Goal: Use online tool/utility: Utilize a website feature to perform a specific function

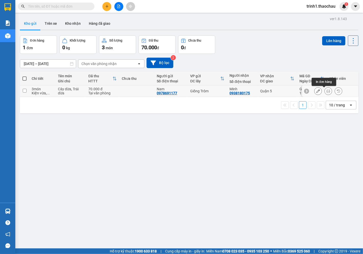
click at [326, 91] on icon at bounding box center [328, 91] width 4 height 4
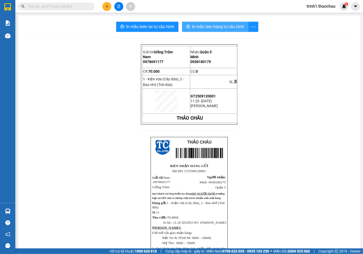
click at [208, 28] on span "In mẫu tem hàng tự cấu hình" at bounding box center [218, 26] width 52 height 6
click at [223, 23] on button "In mẫu tem hàng tự cấu hình" at bounding box center [215, 27] width 66 height 10
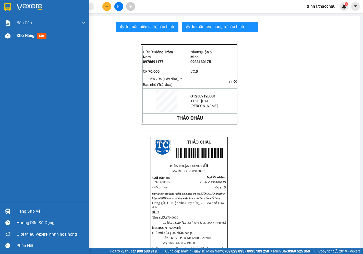
click at [26, 33] on span "Kho hàng" at bounding box center [26, 35] width 18 height 5
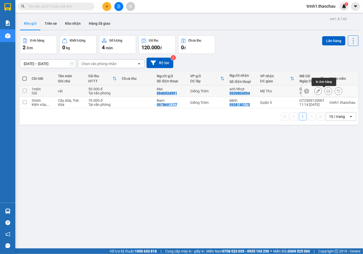
click at [324, 91] on button at bounding box center [327, 91] width 7 height 9
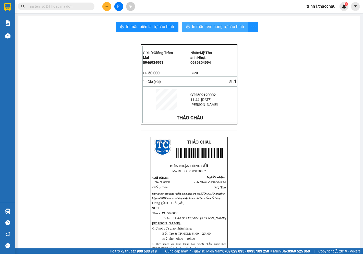
click at [205, 29] on span "In mẫu tem hàng tự cấu hình" at bounding box center [218, 26] width 52 height 6
